Goal: Task Accomplishment & Management: Use online tool/utility

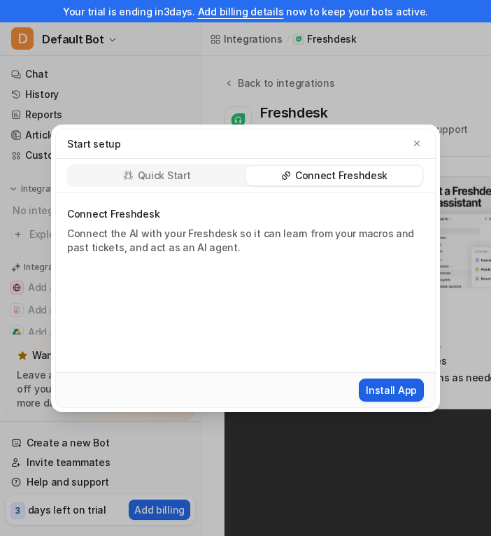
click at [403, 395] on button "Install App" at bounding box center [391, 390] width 65 height 23
click at [386, 400] on button "Install App" at bounding box center [391, 390] width 65 height 23
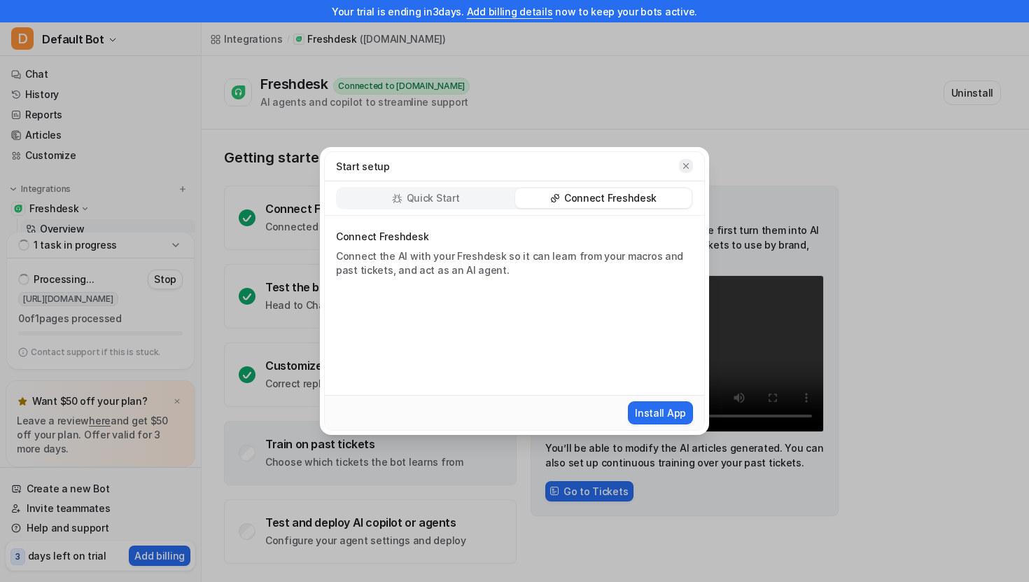
click at [491, 162] on icon "button" at bounding box center [686, 166] width 10 height 10
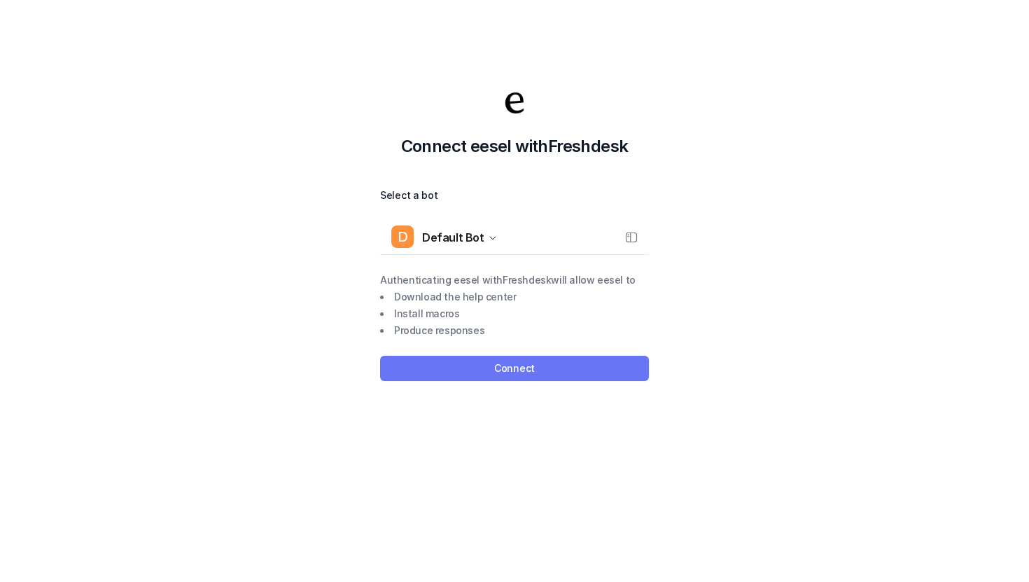
click at [488, 362] on button "Connect" at bounding box center [514, 368] width 269 height 25
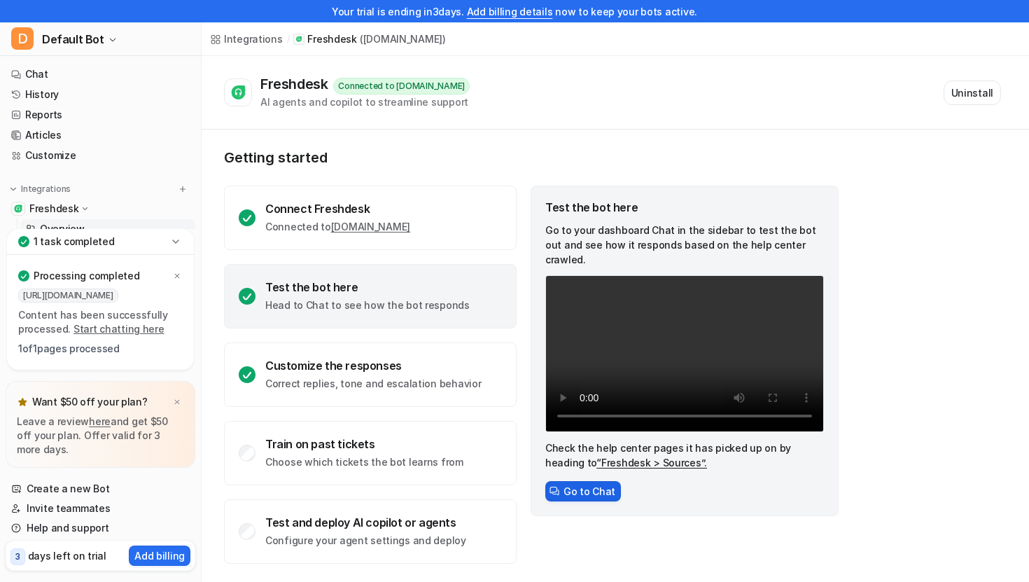
click at [574, 481] on button "Go to Chat" at bounding box center [583, 491] width 76 height 20
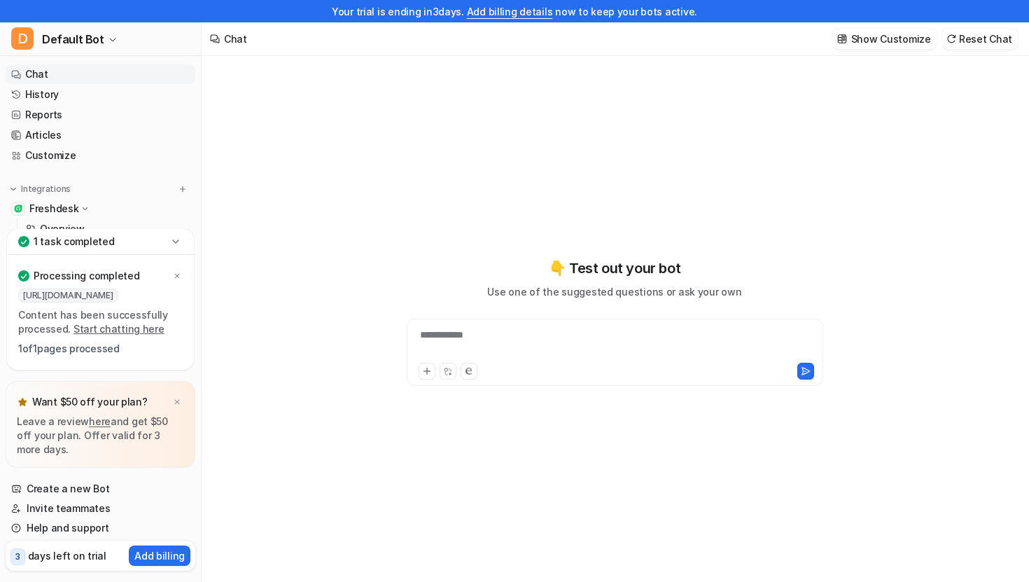
click at [177, 241] on icon at bounding box center [176, 241] width 14 height 14
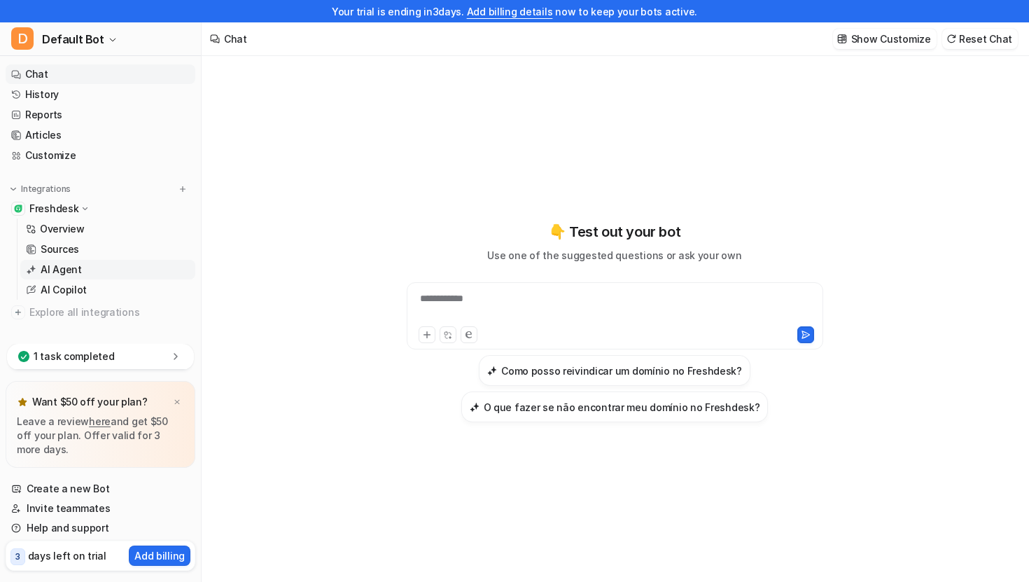
click at [106, 272] on link "AI Agent" at bounding box center [107, 270] width 175 height 20
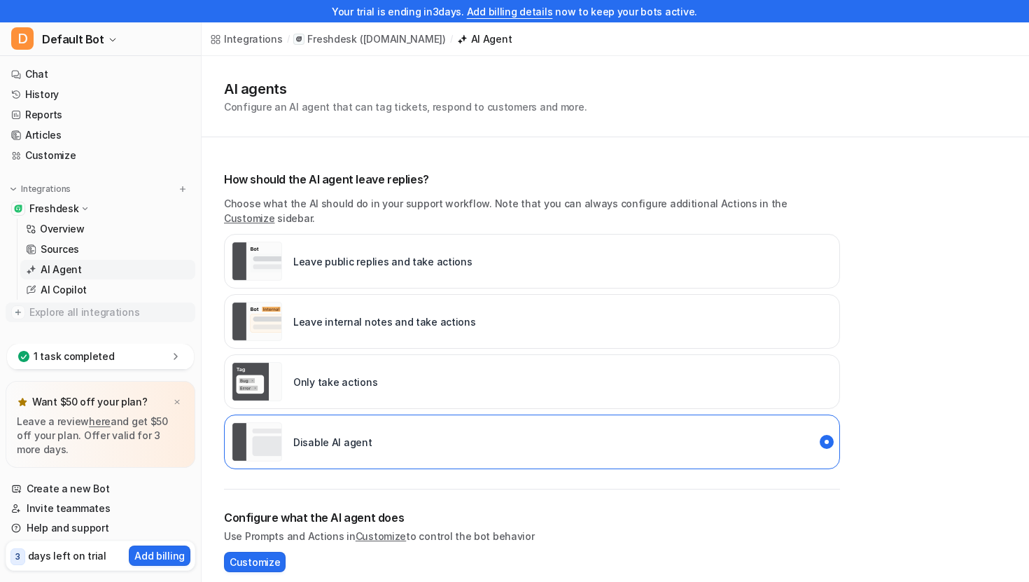
click at [106, 302] on span "Explore all integrations" at bounding box center [109, 312] width 160 height 22
click at [107, 284] on link "AI Copilot" at bounding box center [107, 290] width 175 height 20
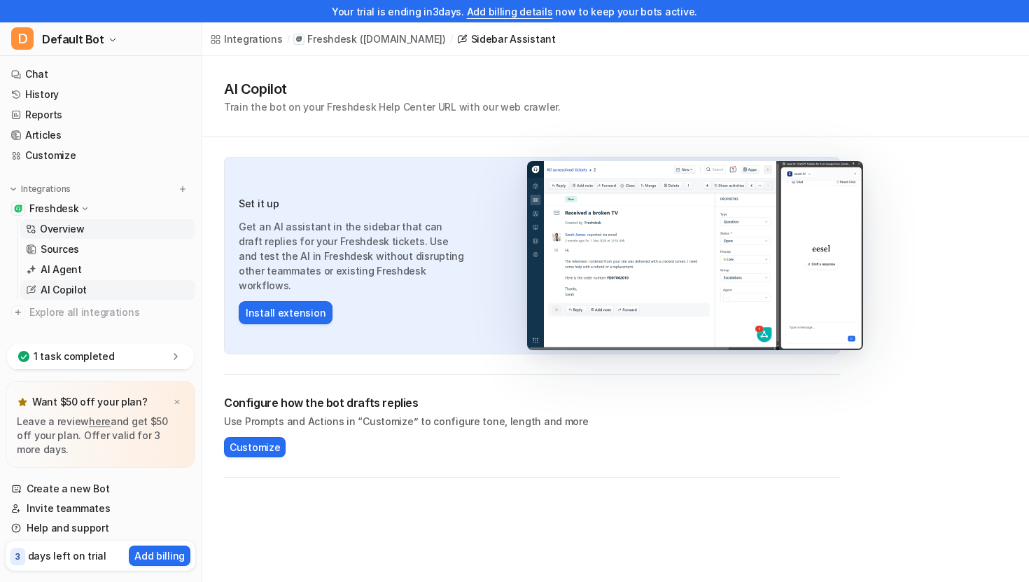
click at [94, 225] on link "Overview" at bounding box center [107, 229] width 175 height 20
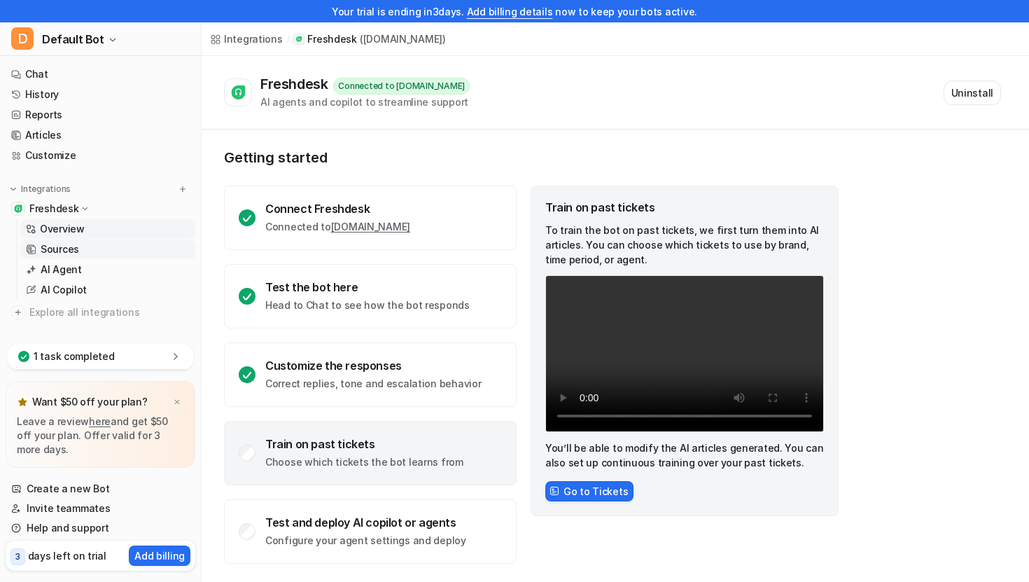
click at [98, 248] on link "Sources" at bounding box center [107, 249] width 175 height 20
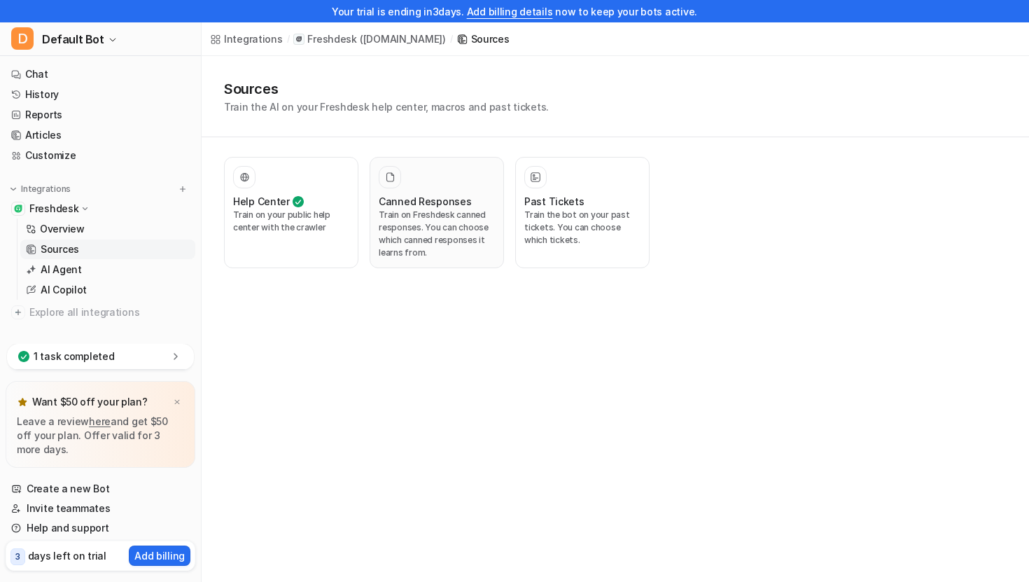
click at [475, 233] on p "Train on Freshdesk canned responses. You can choose which canned responses it l…" at bounding box center [437, 234] width 116 height 50
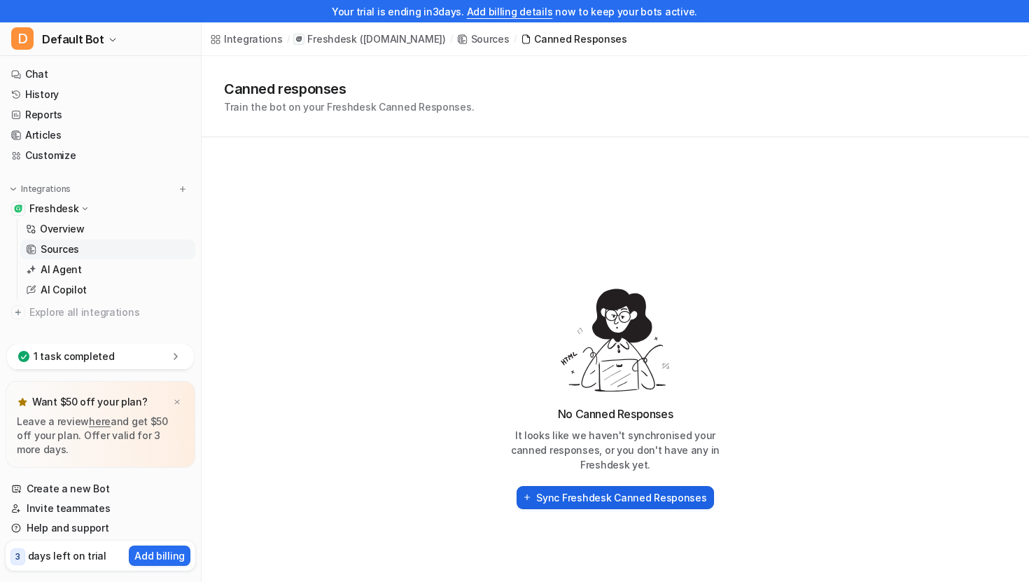
click at [641, 496] on h2 "Sync Freshdesk Canned Responses" at bounding box center [621, 497] width 170 height 15
click at [687, 496] on h2 "Sync Freshdesk Canned Responses" at bounding box center [621, 497] width 170 height 15
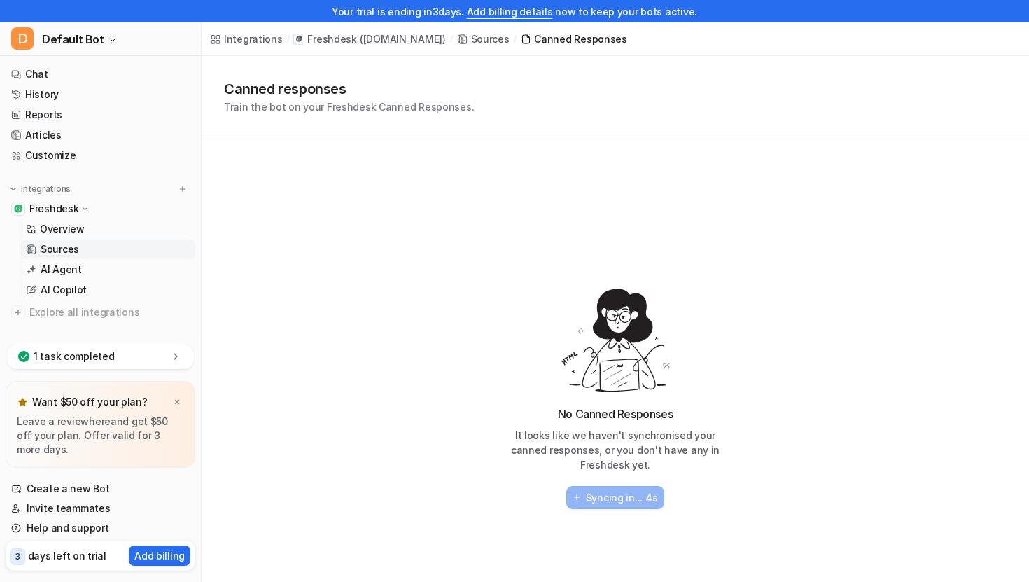
click at [617, 463] on p "It looks like we haven't synchronised your canned responses, or you don't have …" at bounding box center [615, 450] width 224 height 44
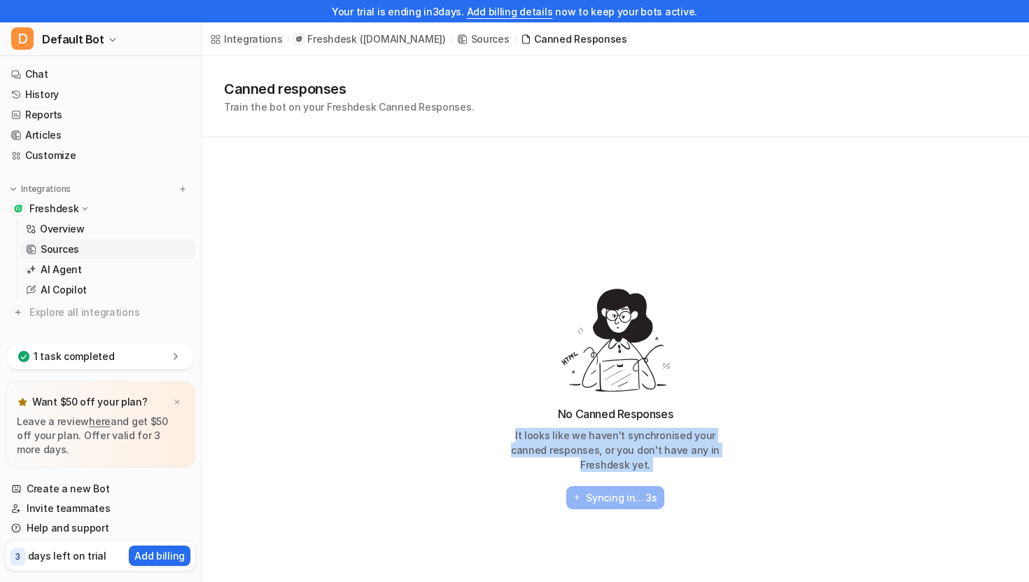
click at [594, 446] on p "It looks like we haven't synchronised your canned responses, or you don't have …" at bounding box center [615, 450] width 224 height 44
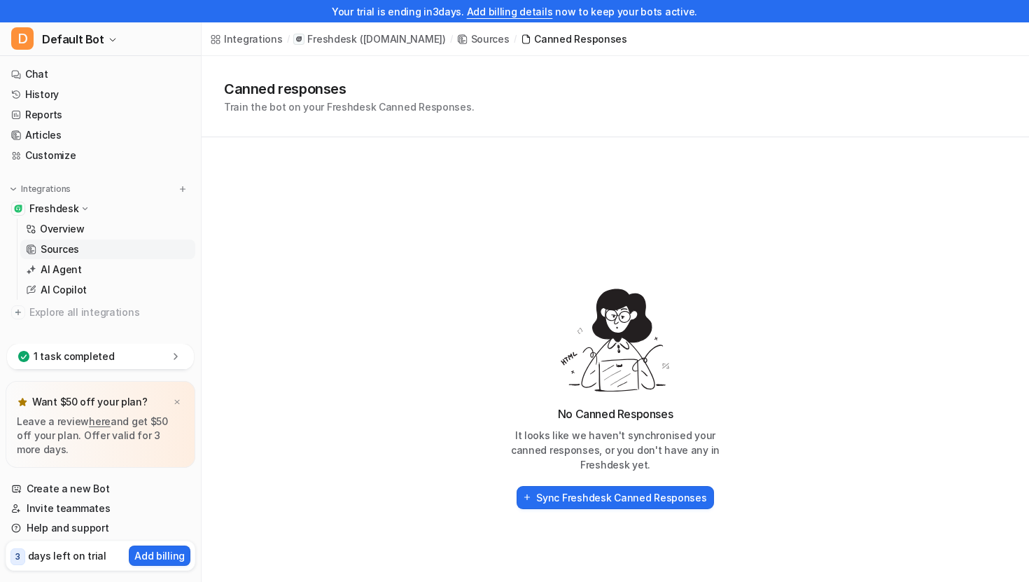
click at [590, 481] on div "No Canned Responses It looks like we haven't synchronised your canned responses…" at bounding box center [615, 458] width 253 height 106
click at [590, 502] on h2 "Sync Freshdesk Canned Responses" at bounding box center [621, 497] width 170 height 15
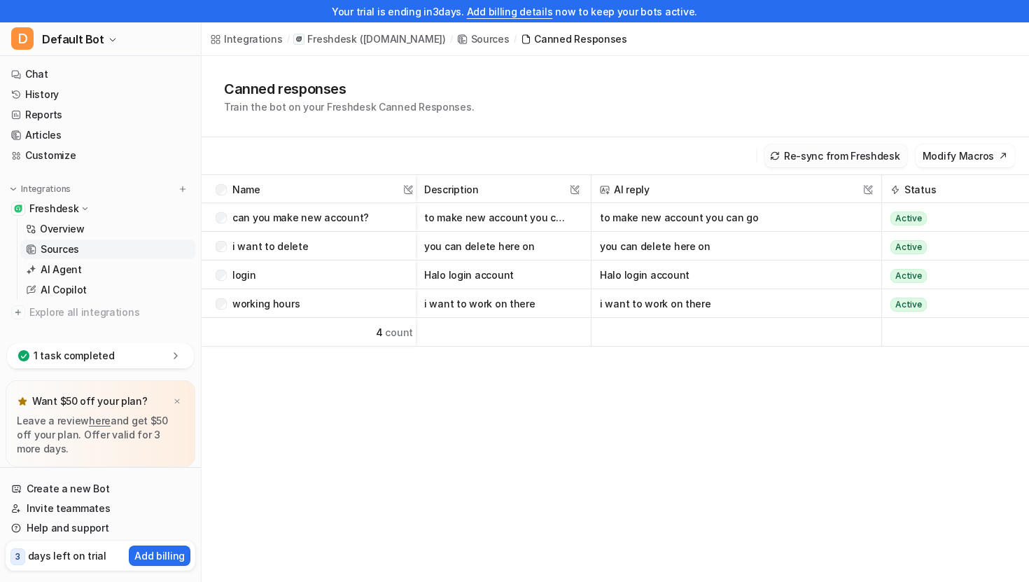
click at [836, 154] on button "Re-sync from Freshdesk" at bounding box center [835, 155] width 143 height 23
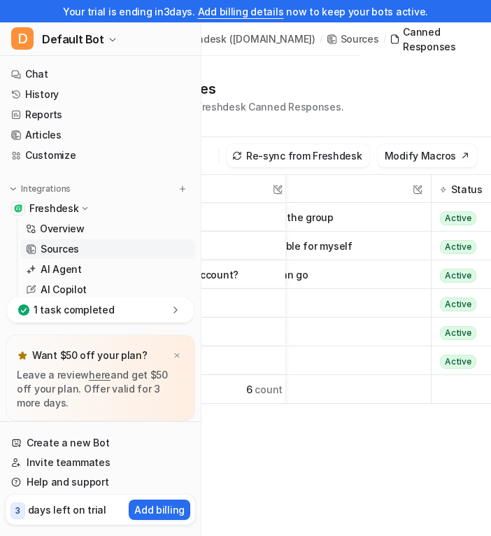
scroll to position [0, 147]
click at [441, 213] on span "Active" at bounding box center [458, 218] width 36 height 14
click at [440, 283] on span "Active" at bounding box center [458, 276] width 36 height 14
click at [440, 190] on icon at bounding box center [443, 190] width 7 height 10
click at [440, 185] on icon at bounding box center [443, 190] width 7 height 10
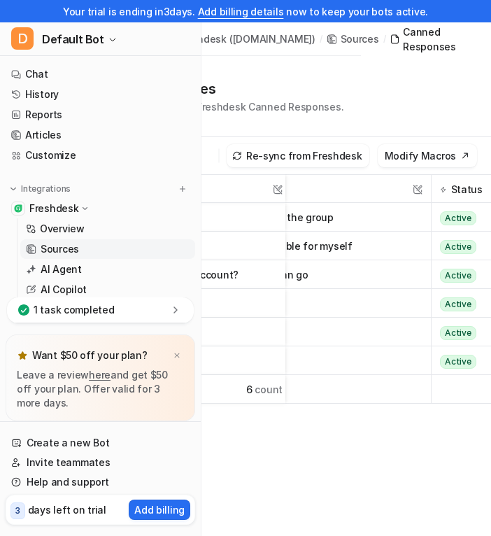
click at [440, 186] on icon at bounding box center [443, 190] width 7 height 10
click at [410, 154] on button "Modify Macros" at bounding box center [427, 155] width 99 height 23
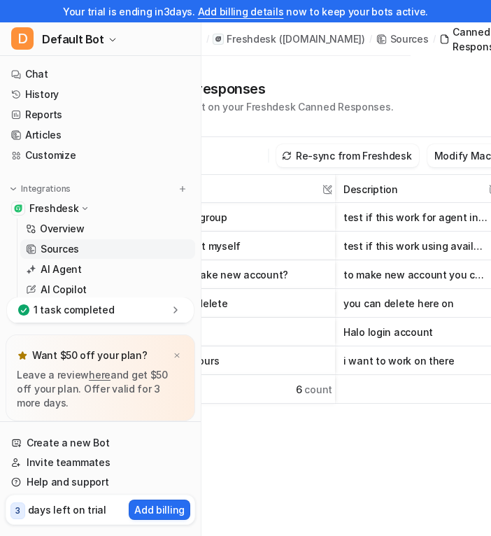
scroll to position [0, 0]
